Goal: Information Seeking & Learning: Learn about a topic

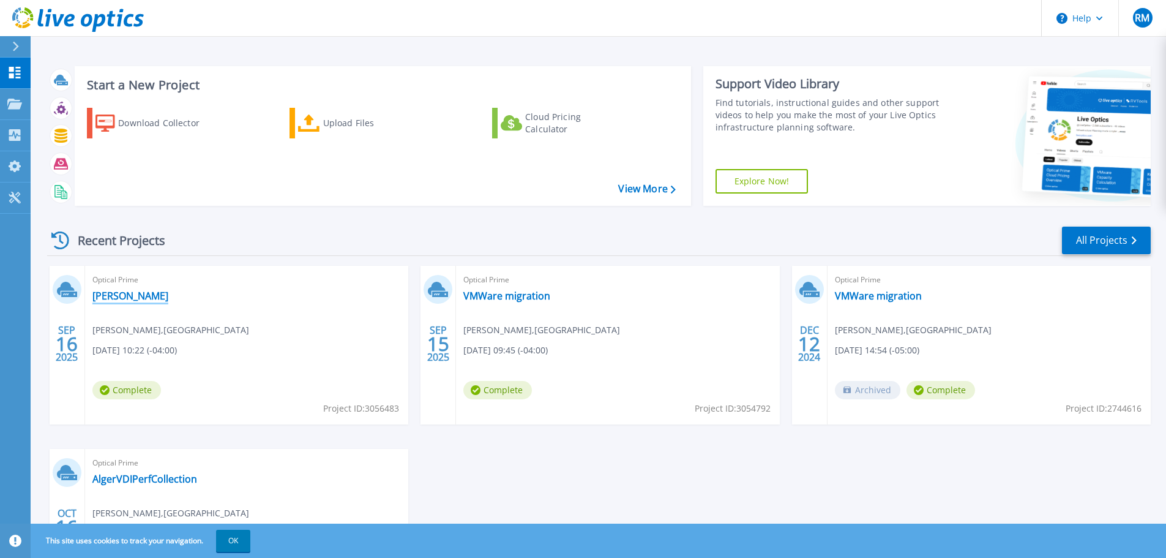
click at [122, 296] on link "[PERSON_NAME]" at bounding box center [130, 296] width 76 height 12
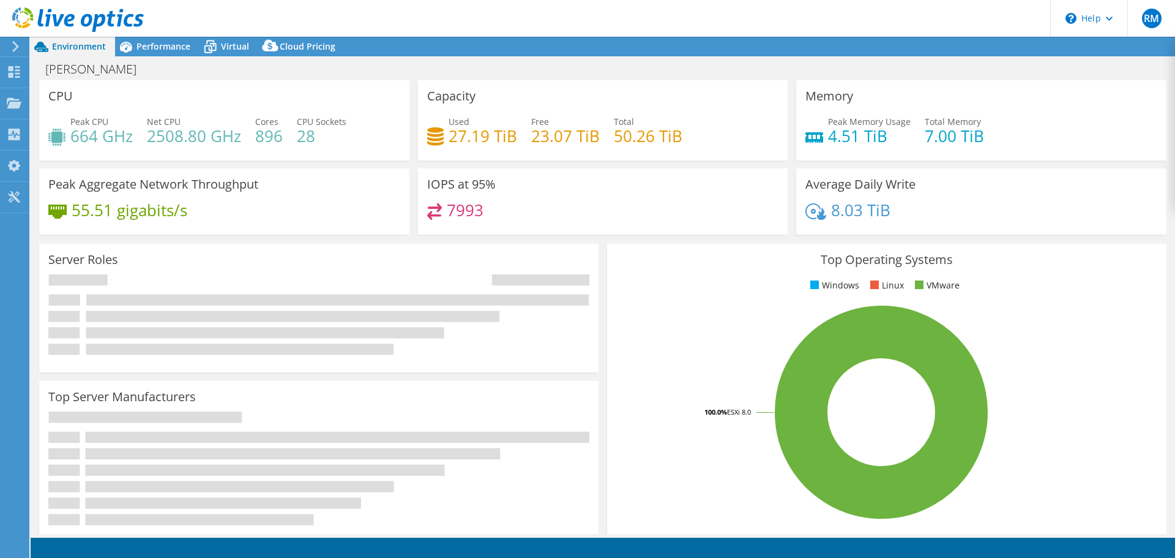
select select "USD"
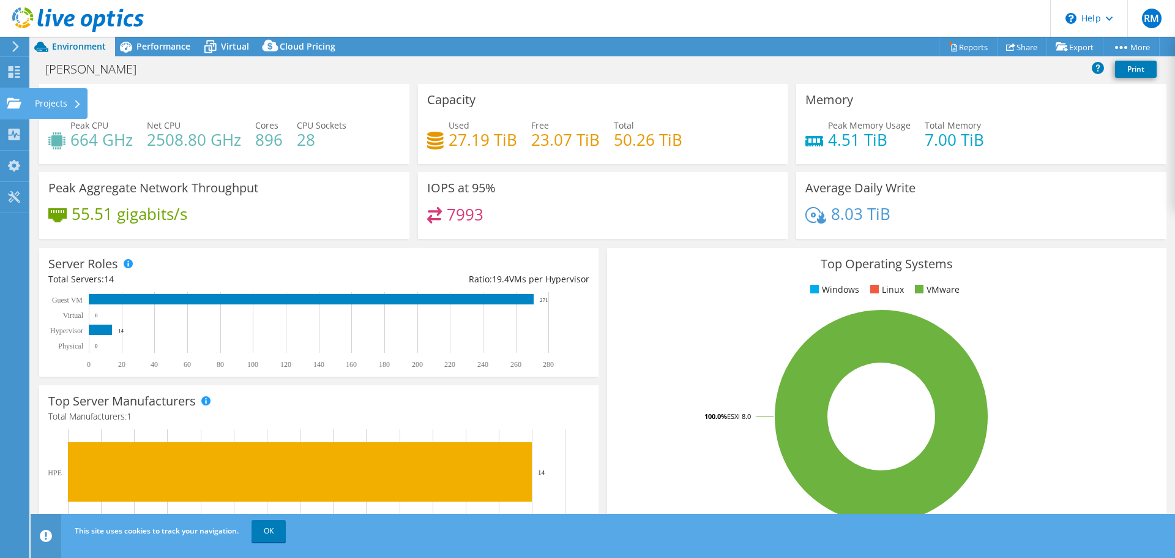
click at [12, 101] on icon at bounding box center [14, 103] width 15 height 12
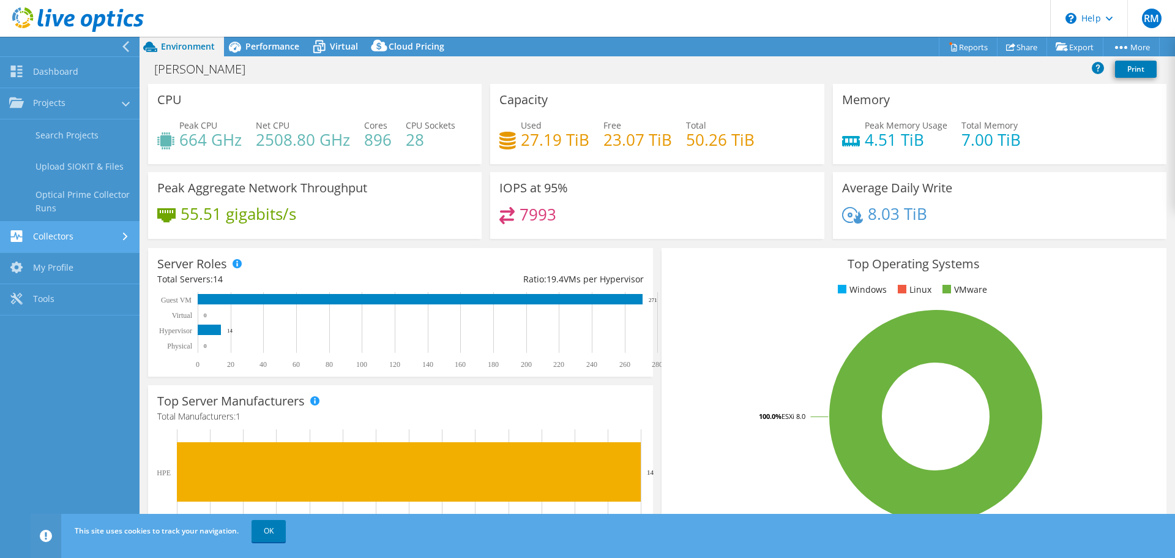
click at [83, 237] on link "Collectors" at bounding box center [70, 237] width 140 height 31
click at [272, 526] on link "OK" at bounding box center [269, 531] width 34 height 22
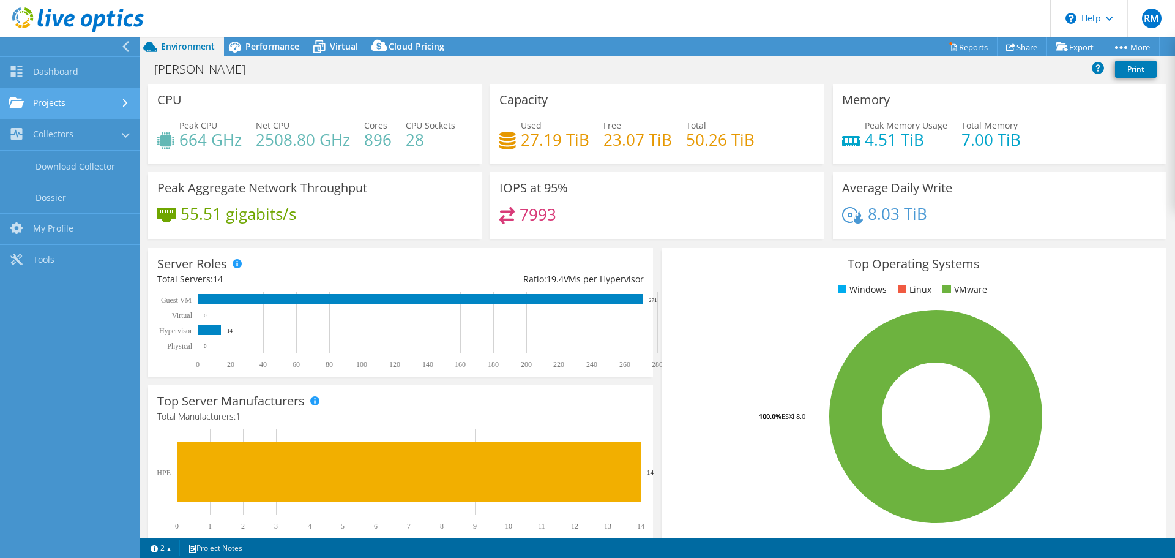
click at [93, 99] on link "Projects" at bounding box center [70, 103] width 140 height 31
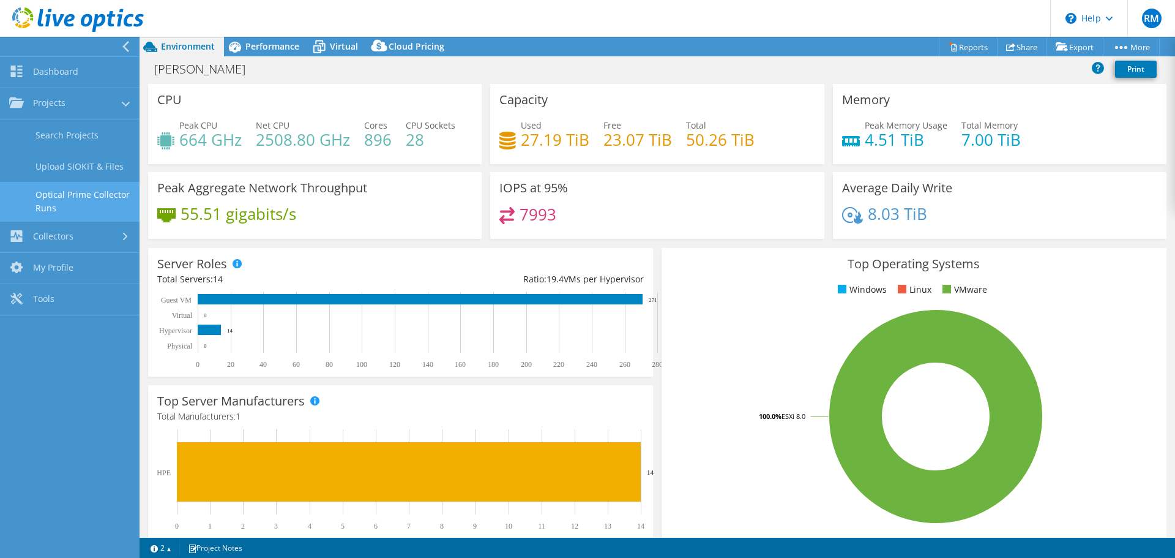
click at [84, 197] on link "Optical Prime Collector Runs" at bounding box center [70, 201] width 140 height 39
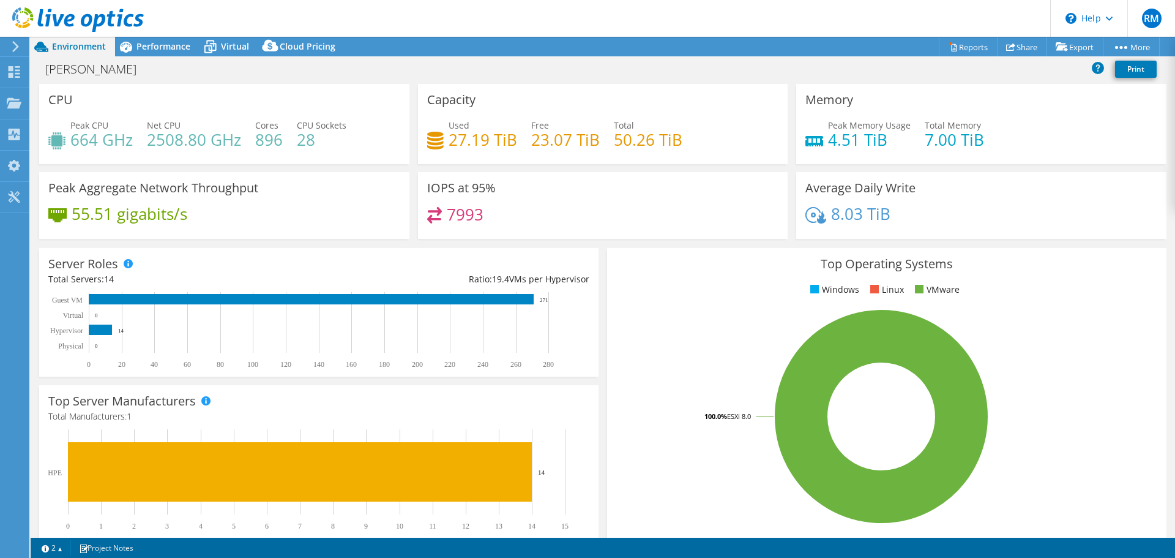
select select "USD"
click at [219, 45] on icon at bounding box center [210, 46] width 21 height 21
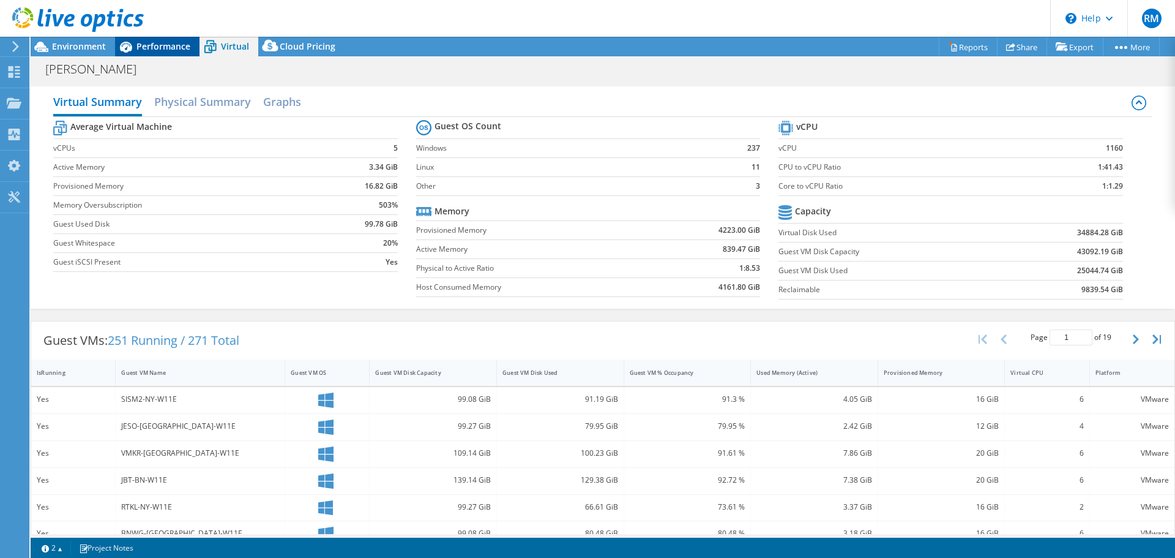
click at [143, 47] on span "Performance" at bounding box center [164, 46] width 54 height 12
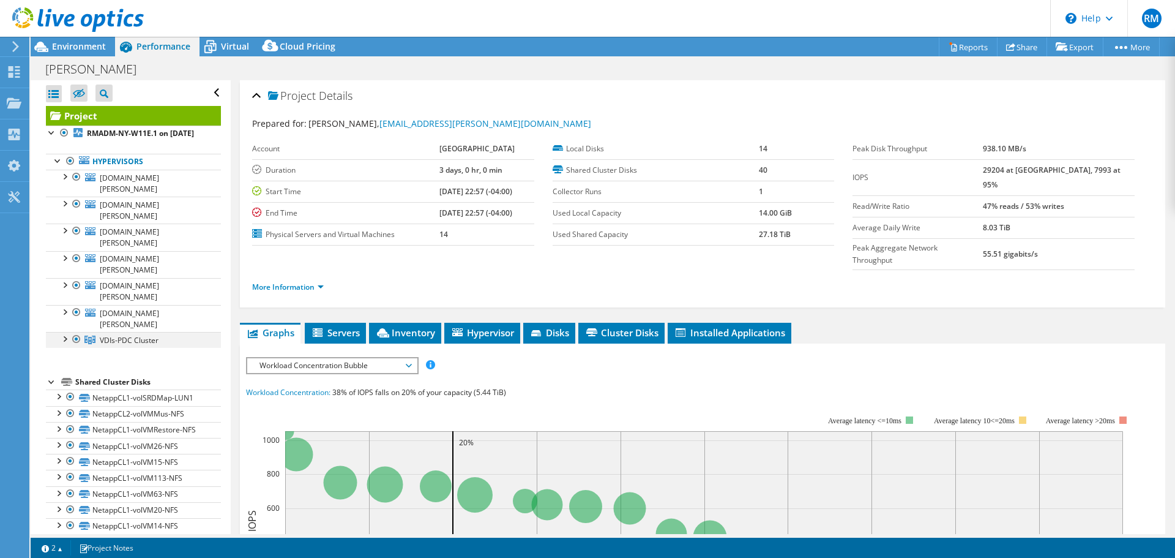
click at [75, 332] on div at bounding box center [76, 339] width 12 height 15
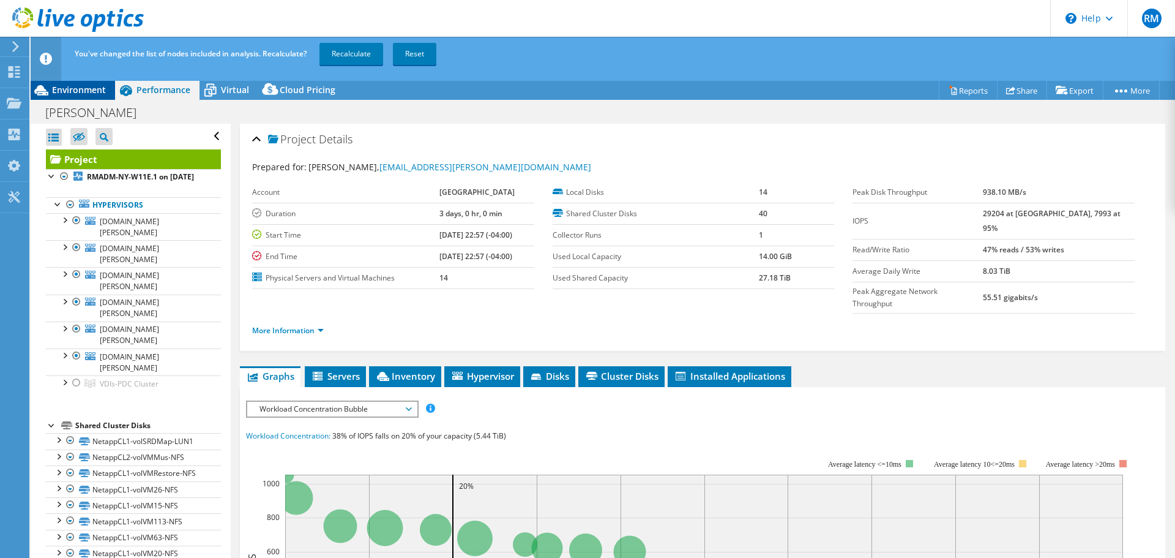
click at [70, 87] on span "Environment" at bounding box center [79, 90] width 54 height 12
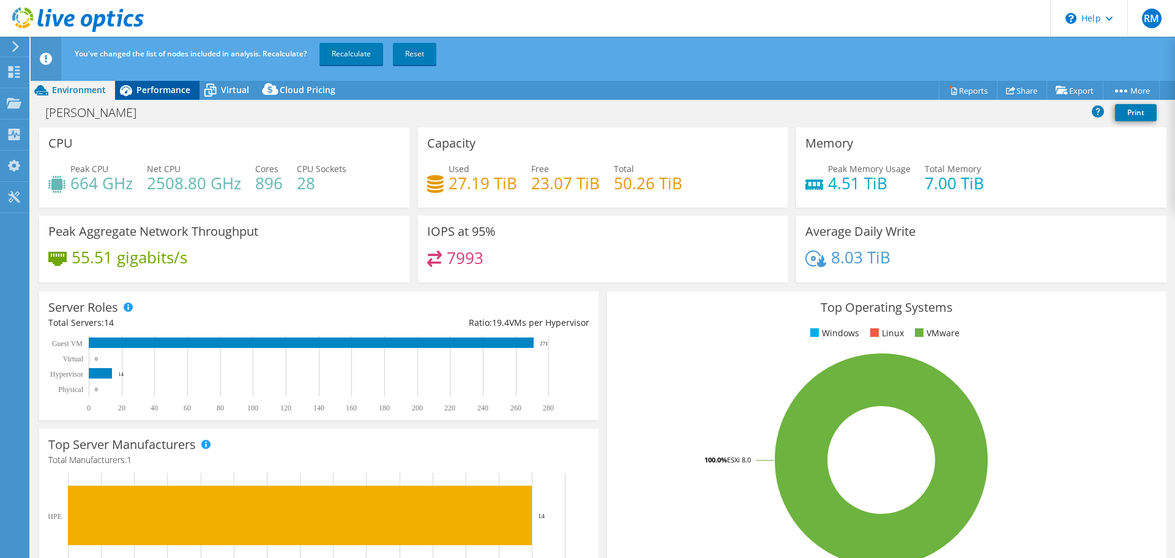
click at [155, 89] on span "Performance" at bounding box center [164, 90] width 54 height 12
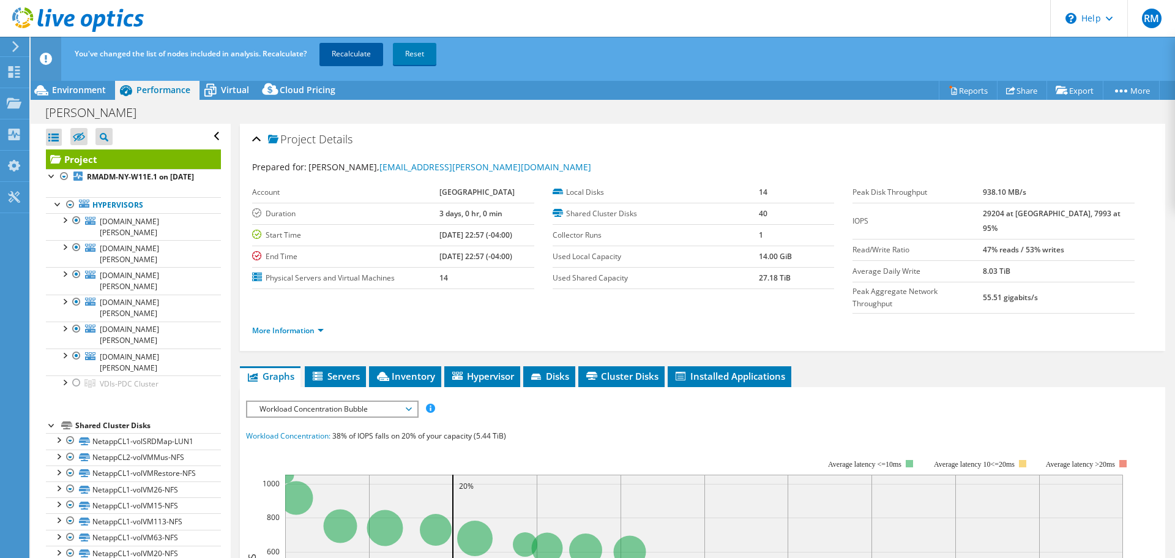
click at [359, 53] on link "Recalculate" at bounding box center [352, 54] width 64 height 22
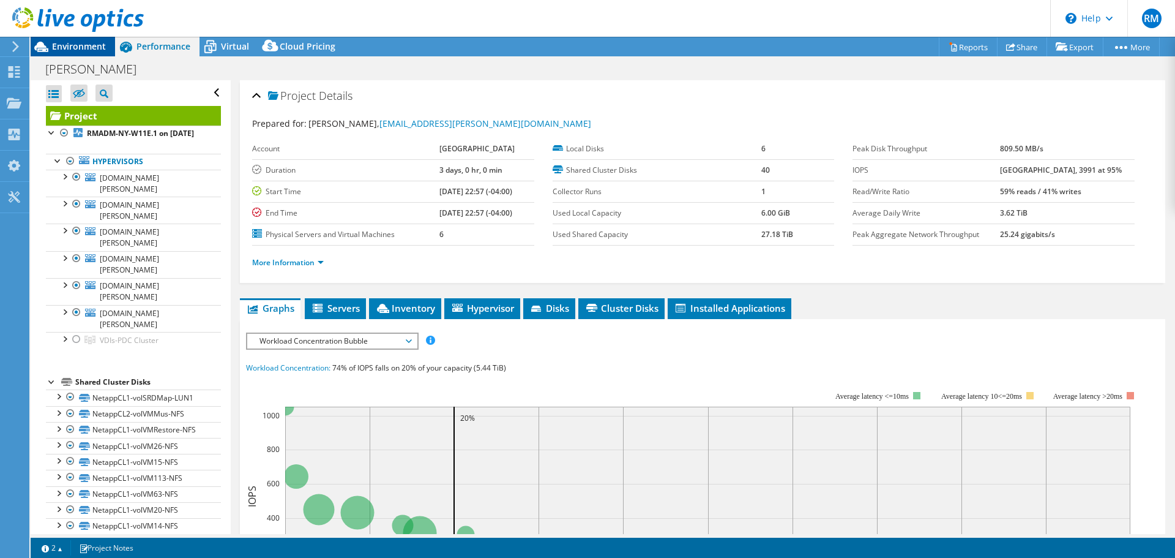
click at [74, 42] on span "Environment" at bounding box center [79, 46] width 54 height 12
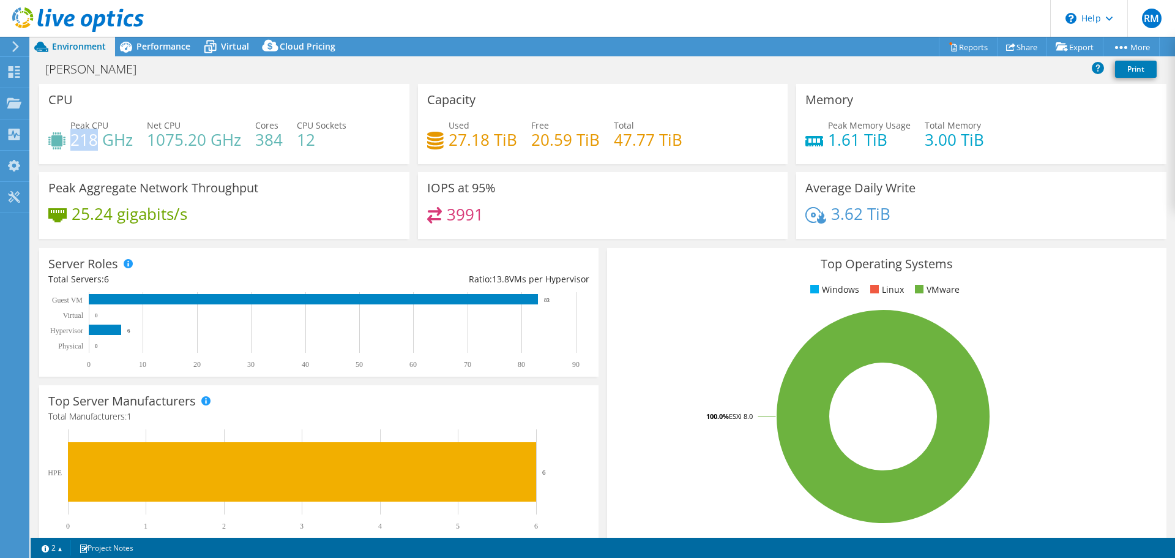
drag, startPoint x: 72, startPoint y: 137, endPoint x: 96, endPoint y: 137, distance: 24.5
click at [96, 137] on h4 "218 GHz" at bounding box center [101, 139] width 62 height 13
drag, startPoint x: 148, startPoint y: 139, endPoint x: 200, endPoint y: 138, distance: 52.0
click at [200, 138] on h4 "1075.20 GHz" at bounding box center [194, 139] width 94 height 13
drag, startPoint x: 825, startPoint y: 135, endPoint x: 878, endPoint y: 133, distance: 53.9
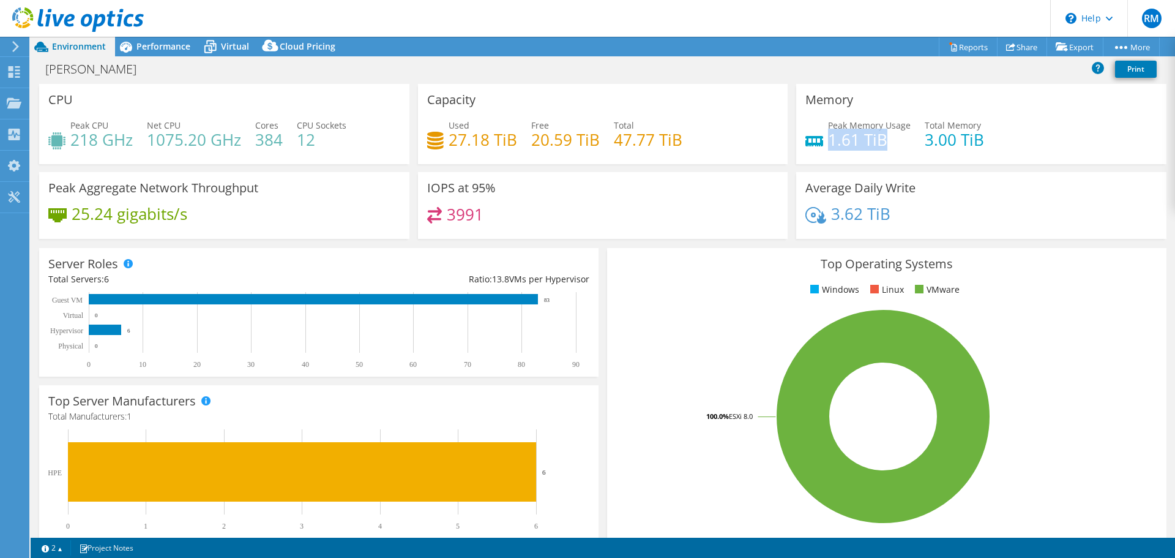
click at [878, 133] on h4 "1.61 TiB" at bounding box center [869, 139] width 83 height 13
drag, startPoint x: 921, startPoint y: 138, endPoint x: 1010, endPoint y: 138, distance: 89.4
click at [1011, 138] on div "Peak Memory Usage 1.61 TiB Total Memory 3.00 TiB" at bounding box center [982, 139] width 352 height 40
click at [365, 301] on rect at bounding box center [313, 299] width 449 height 10
click at [505, 301] on rect at bounding box center [313, 299] width 449 height 10
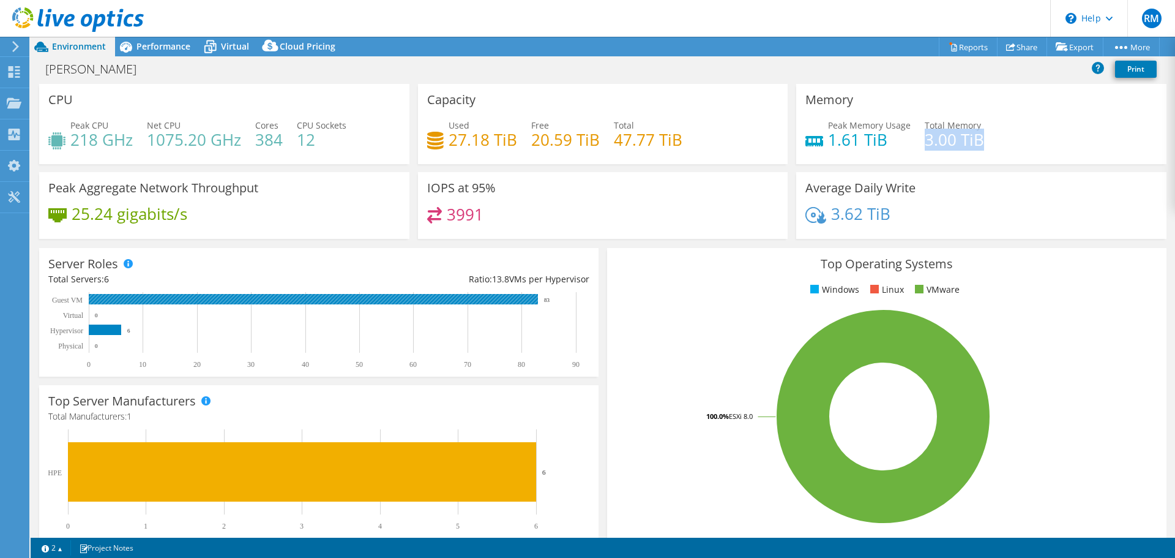
click at [505, 301] on rect at bounding box center [313, 299] width 449 height 10
click at [225, 42] on span "Virtual" at bounding box center [235, 46] width 28 height 12
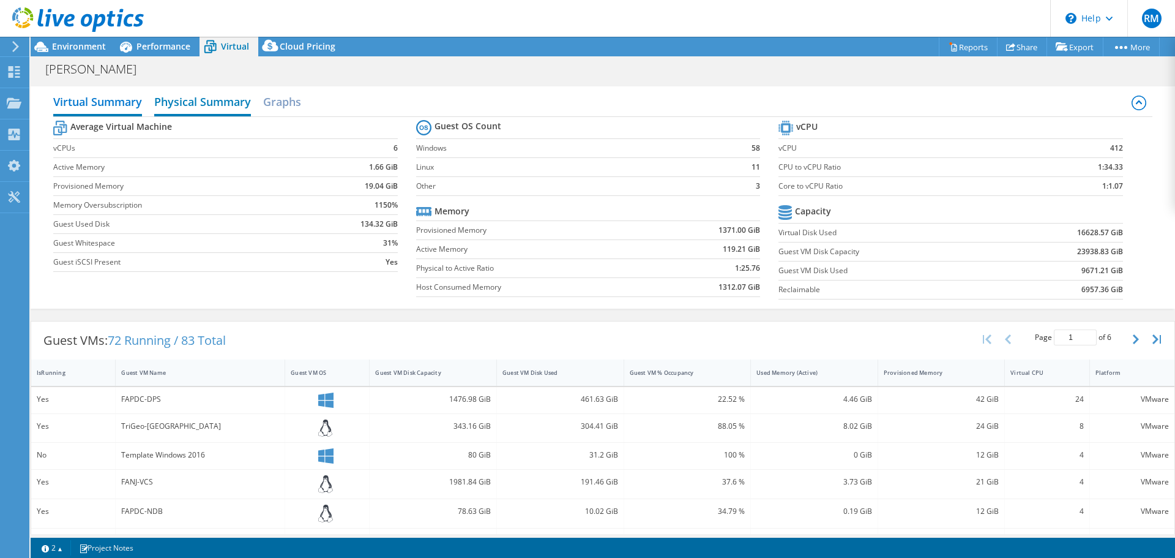
click at [212, 99] on h2 "Physical Summary" at bounding box center [202, 102] width 97 height 27
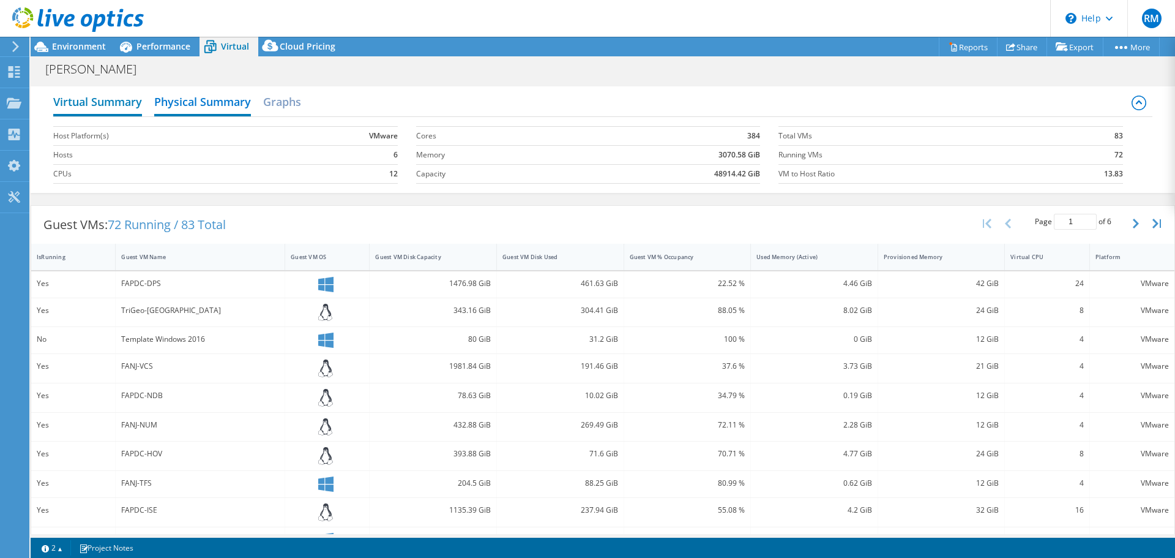
click at [81, 97] on h2 "Virtual Summary" at bounding box center [97, 102] width 89 height 27
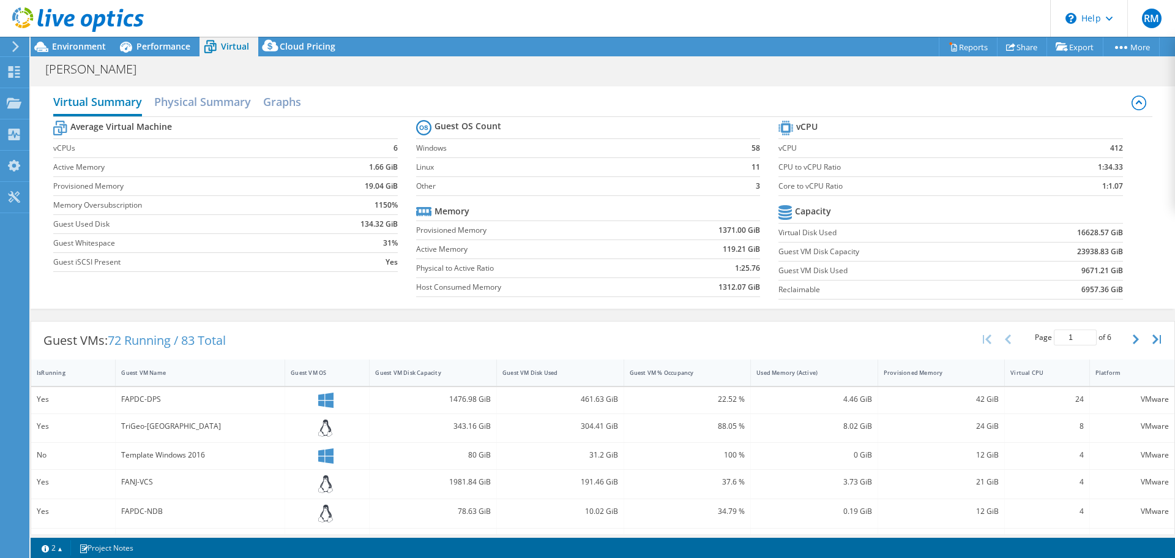
click at [118, 104] on h2 "Virtual Summary" at bounding box center [97, 102] width 89 height 27
drag, startPoint x: 111, startPoint y: 339, endPoint x: 293, endPoint y: 379, distance: 186.7
click at [172, 338] on span "72 Running / 83 Total" at bounding box center [167, 340] width 118 height 17
click at [77, 43] on span "Environment" at bounding box center [79, 46] width 54 height 12
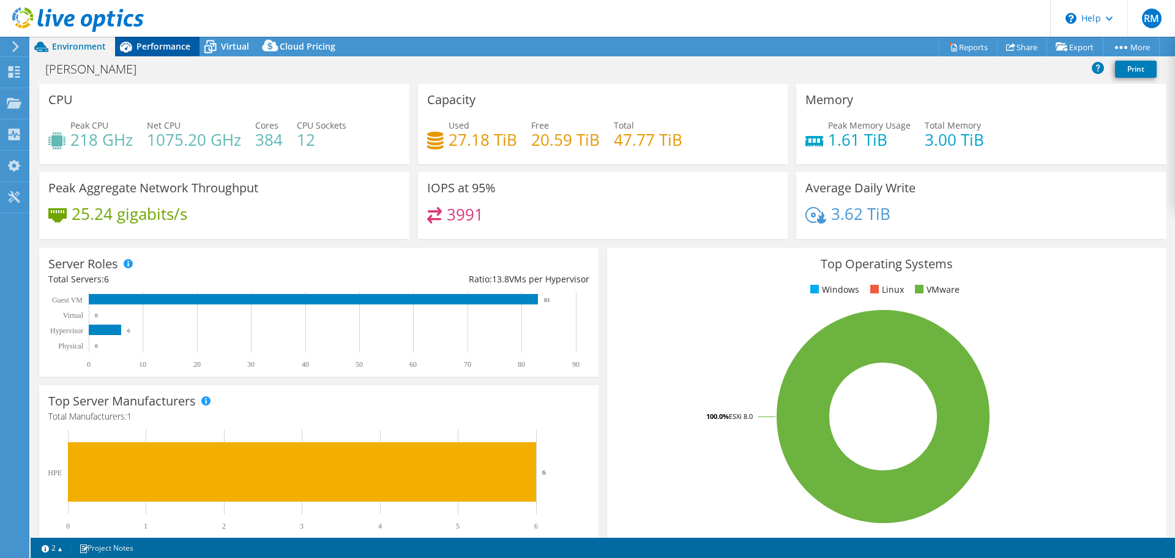
click at [167, 43] on span "Performance" at bounding box center [164, 46] width 54 height 12
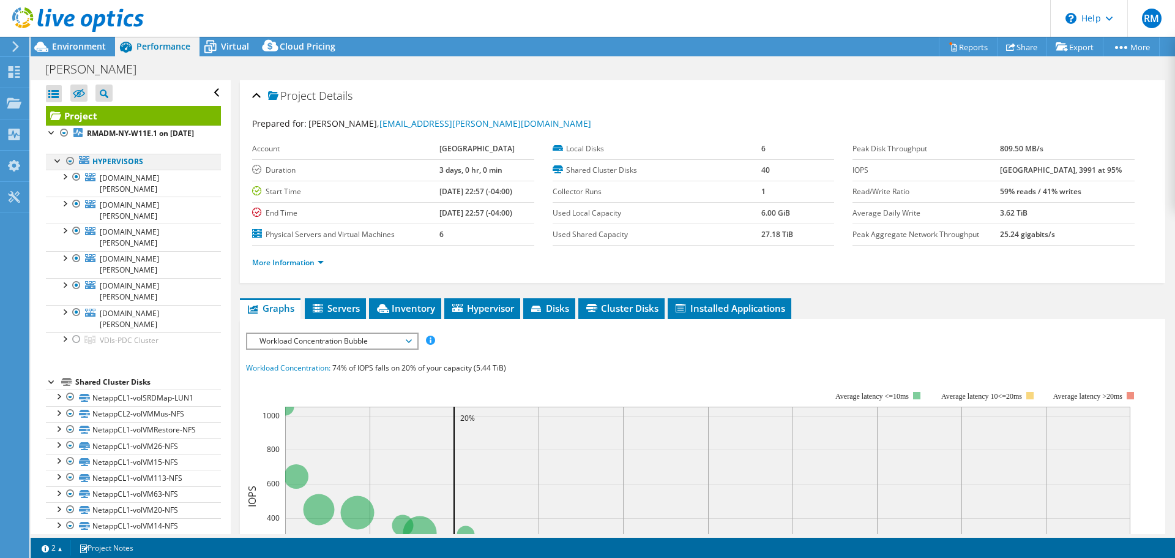
click at [72, 168] on div at bounding box center [70, 161] width 12 height 15
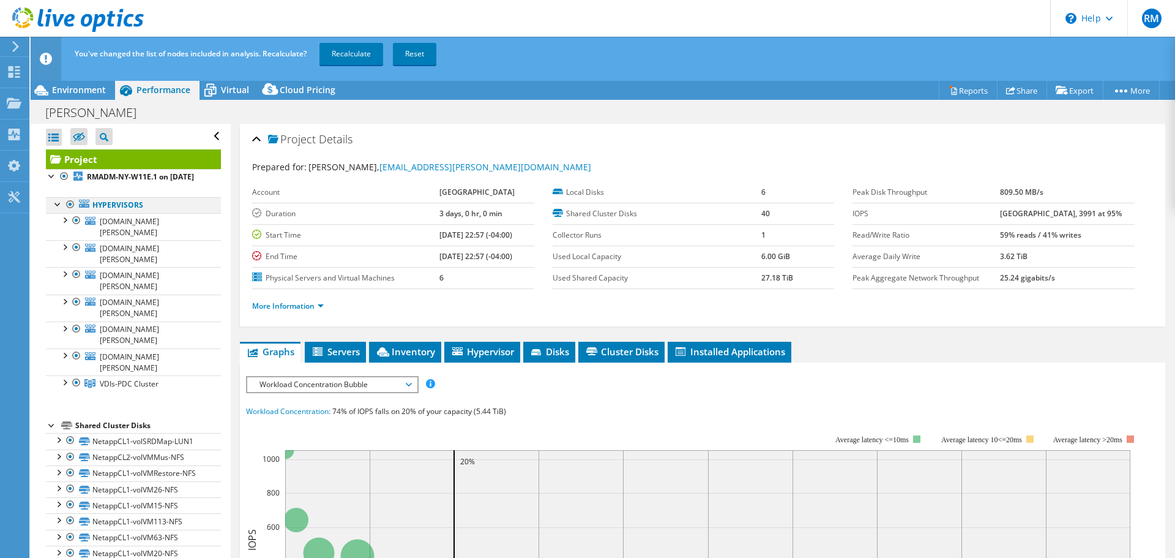
click at [70, 174] on div at bounding box center [64, 176] width 12 height 15
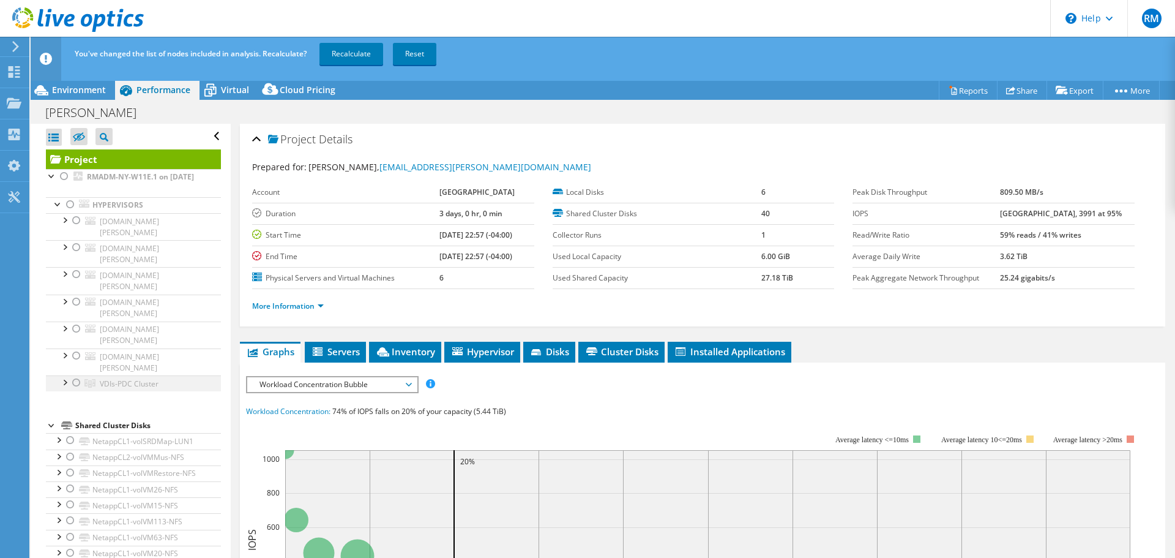
click at [78, 375] on div at bounding box center [76, 382] width 12 height 15
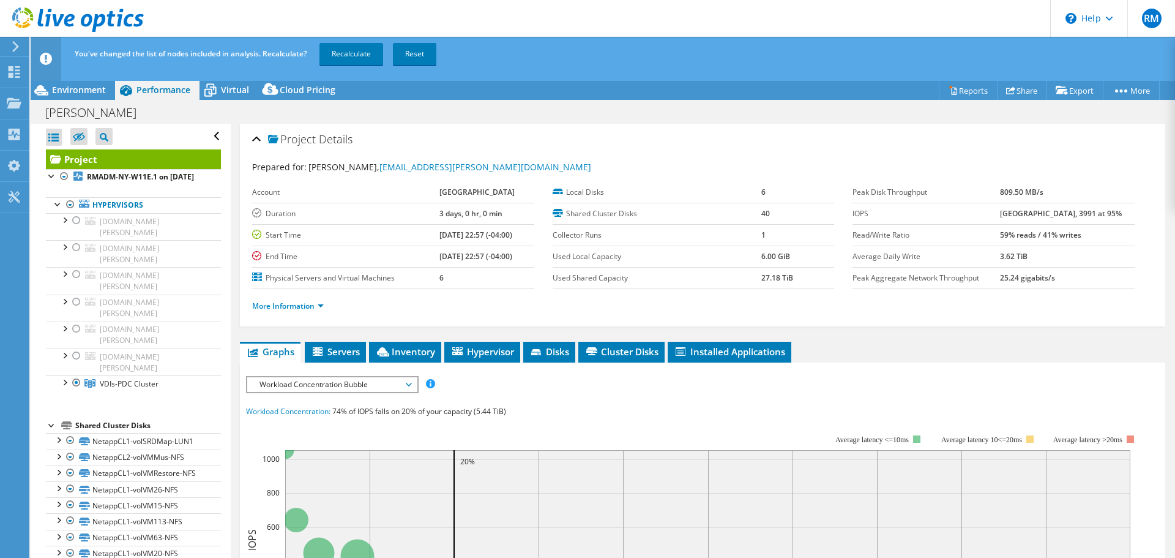
drag, startPoint x: 345, startPoint y: 54, endPoint x: 634, endPoint y: 149, distance: 304.1
click at [346, 54] on link "Recalculate" at bounding box center [352, 54] width 64 height 22
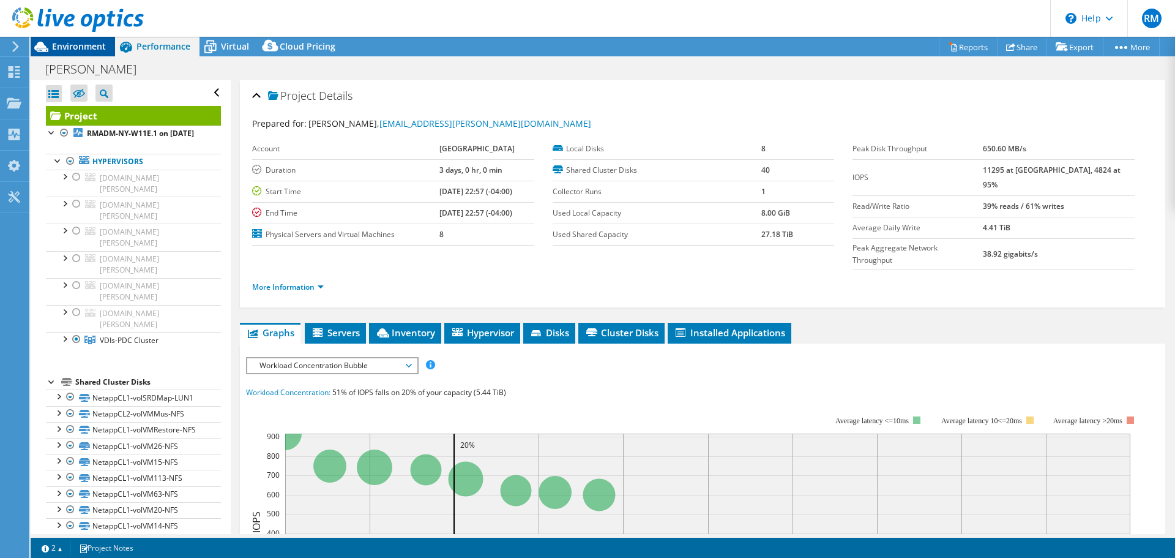
click at [76, 48] on span "Environment" at bounding box center [79, 46] width 54 height 12
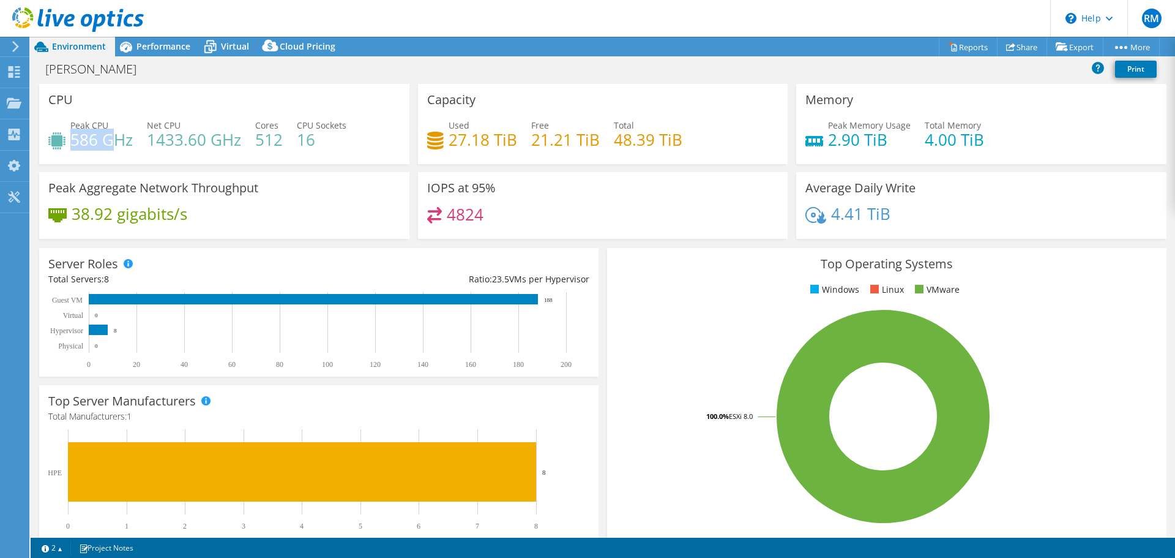
drag, startPoint x: 72, startPoint y: 141, endPoint x: 110, endPoint y: 140, distance: 38.0
click at [110, 140] on h4 "586 GHz" at bounding box center [101, 139] width 62 height 13
